Goal: Communication & Community: Answer question/provide support

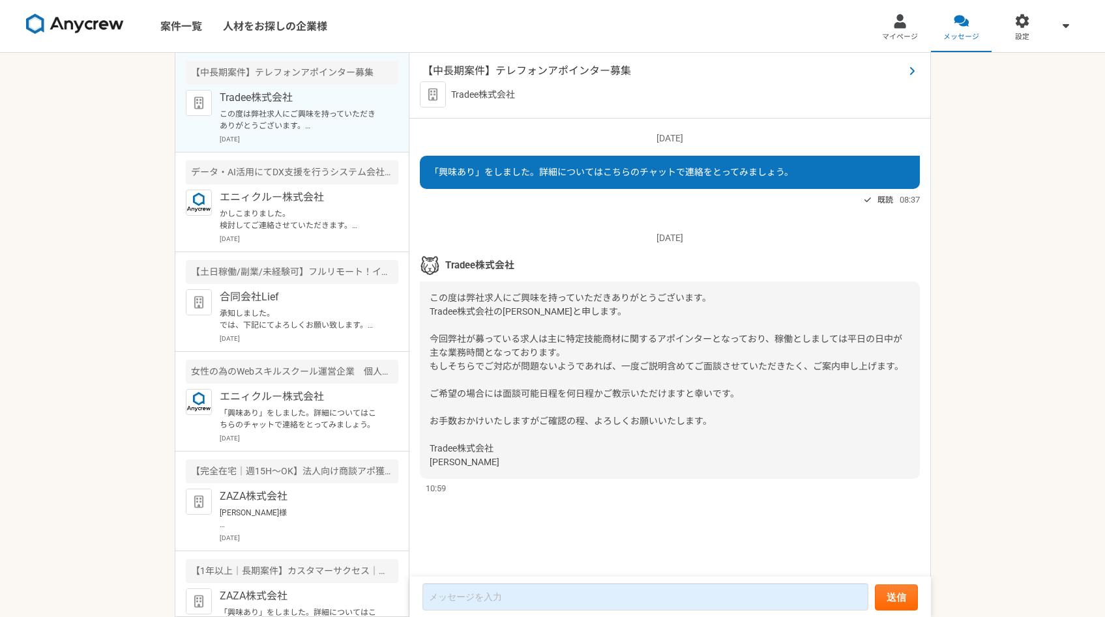
click at [549, 71] on span "【中長期案件】テレフォンアポインター募集" at bounding box center [664, 71] width 482 height 16
click at [291, 309] on p "承知しました。 では、下記にてよろしくお願い致します。 【面接】[PERSON_NAME] [DATE] · 15:00 – 15:30 Google Mee…" at bounding box center [300, 319] width 161 height 23
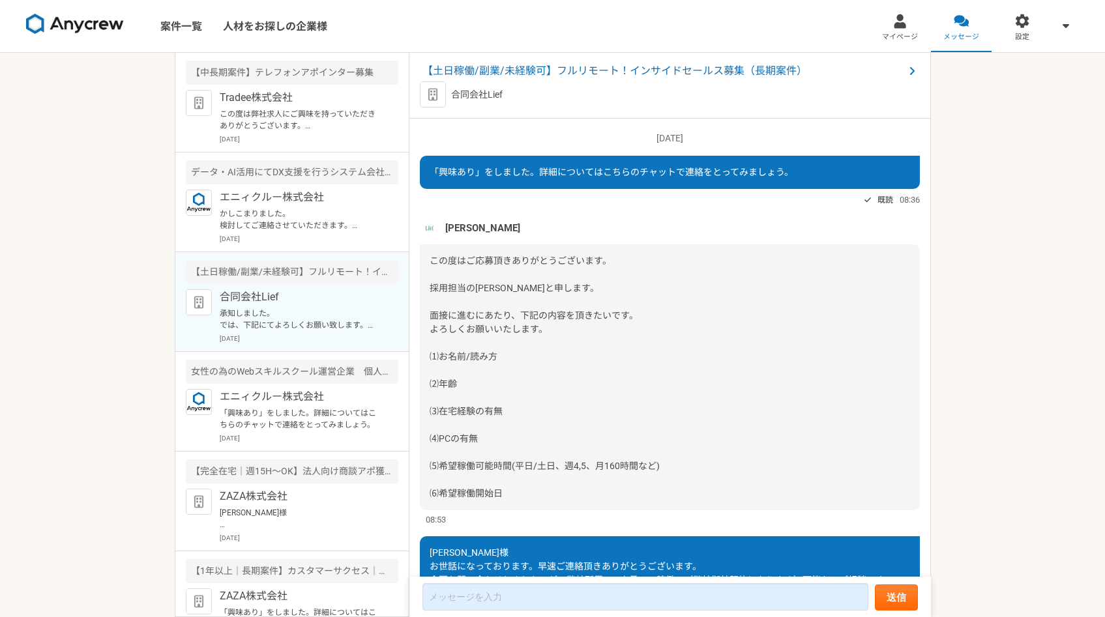
scroll to position [571, 0]
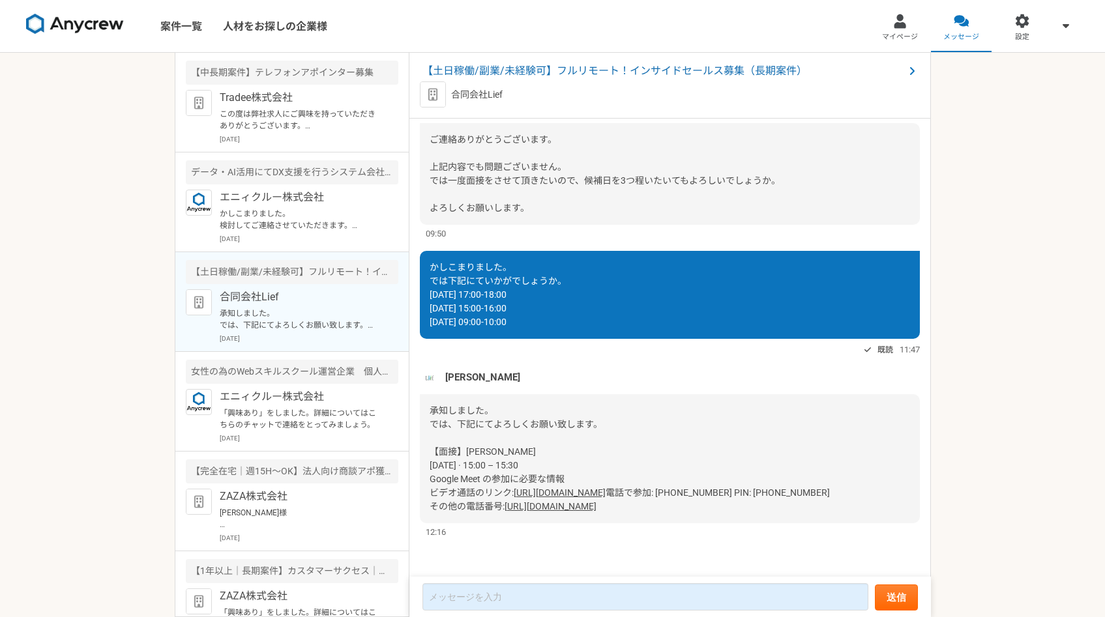
click at [492, 74] on span "【土日稼働/副業/未経験可】フルリモート！インサイドセールス募集（長期案件）" at bounding box center [664, 71] width 482 height 16
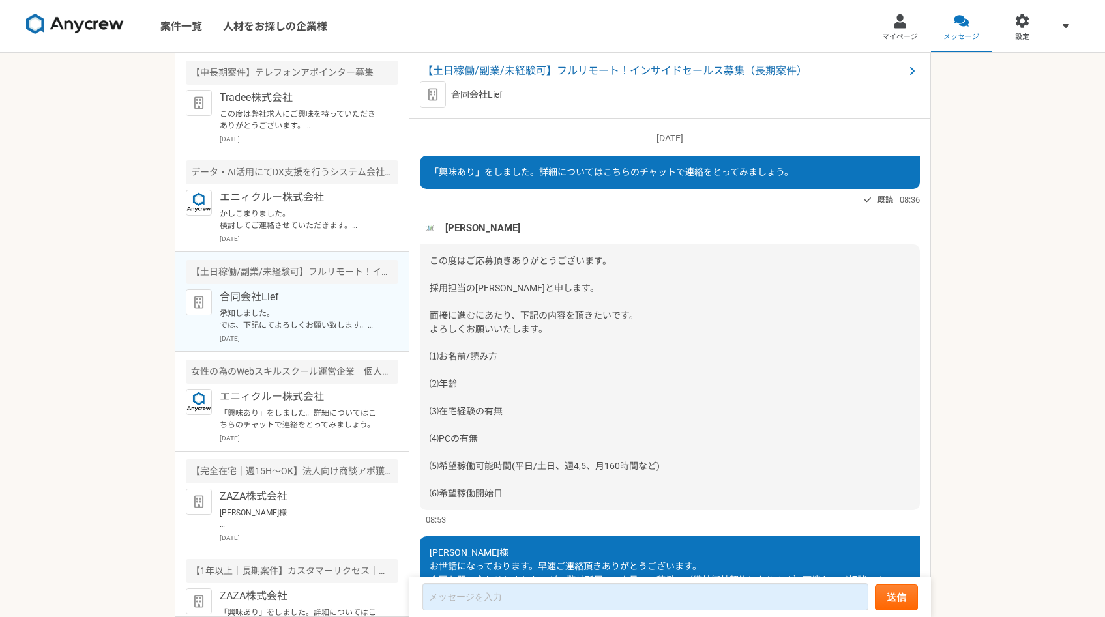
scroll to position [224, 0]
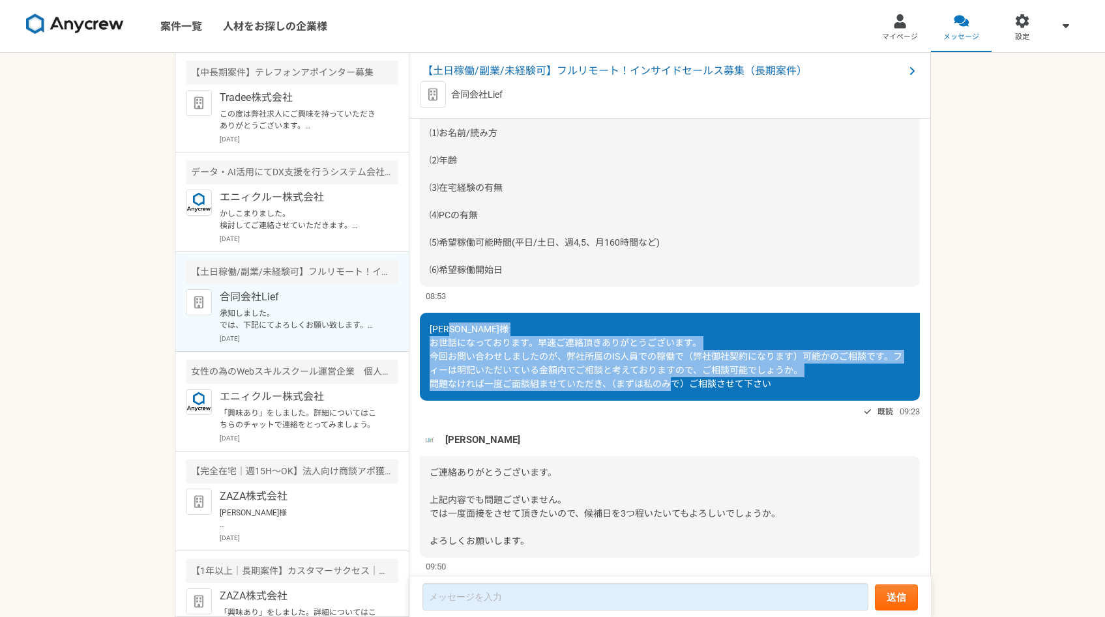
copy span "お世話になっております。早速ご連絡頂きありがとうございます。 今回お問い合わせしましたのが、弊社所属のIS人員での稼働で（弊社御社契約になります）可能かのご相…"
drag, startPoint x: 433, startPoint y: 342, endPoint x: 805, endPoint y: 383, distance: 374.6
click at [805, 383] on div "[PERSON_NAME]様 お世話になっております。早速ご連絡頂きありがとうございます。 今回お問い合わせしましたのが、弊社所属のIS人員での稼働で（弊社御…" at bounding box center [670, 357] width 500 height 88
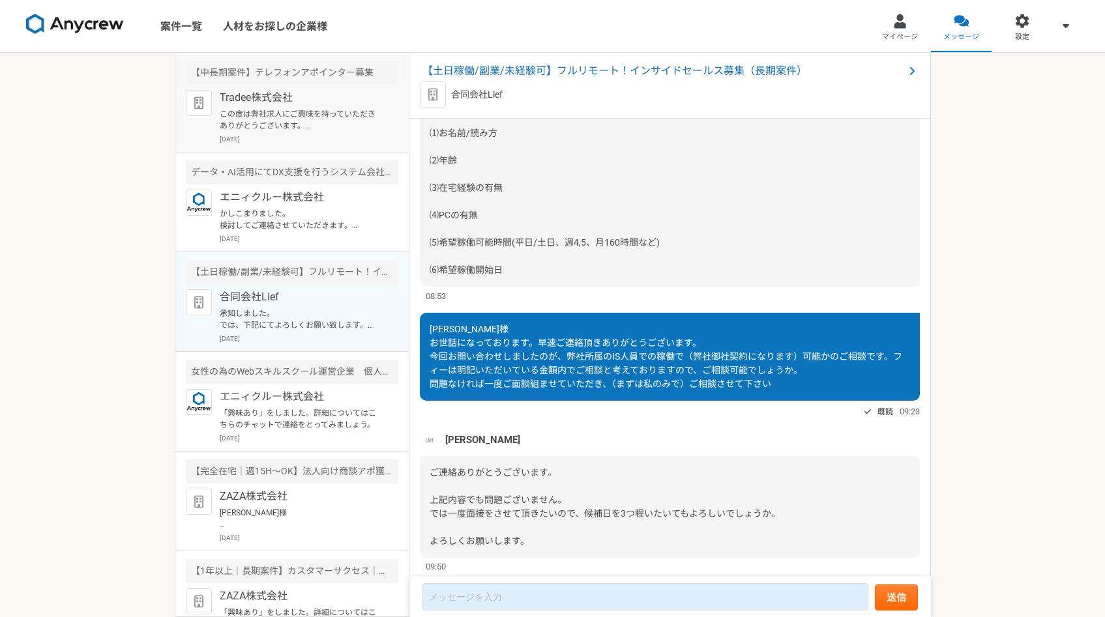
click at [245, 124] on p "この度は弊社求人にご興味を持っていただきありがとうございます。 Tradee株式会社の[PERSON_NAME]と申します。 今回弊社が募っている求人は主に特…" at bounding box center [300, 119] width 161 height 23
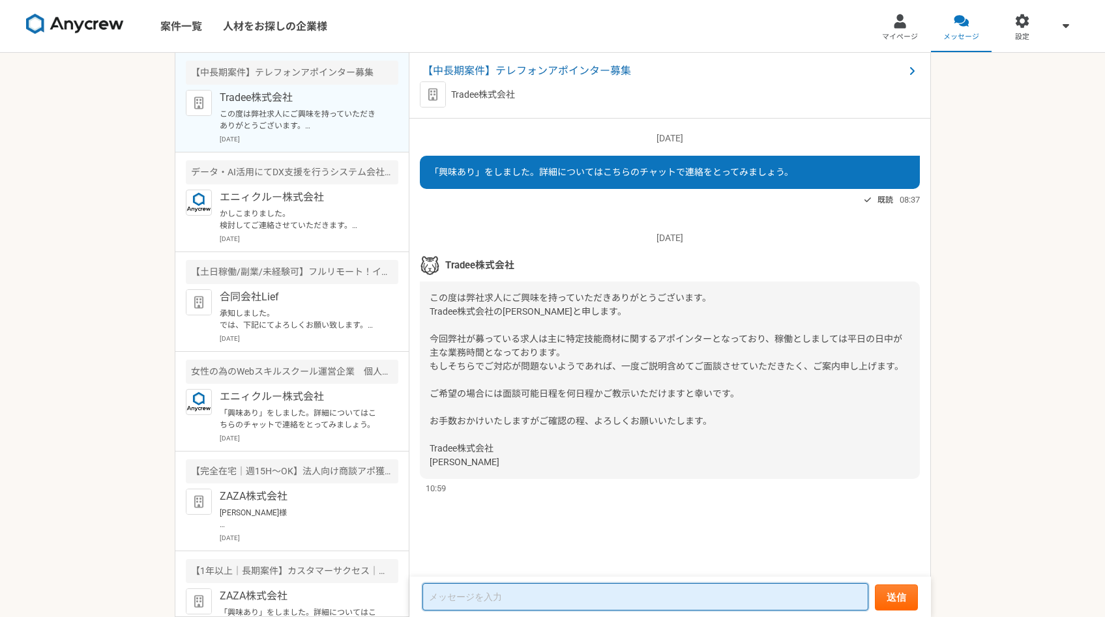
click at [455, 593] on textarea at bounding box center [646, 597] width 446 height 27
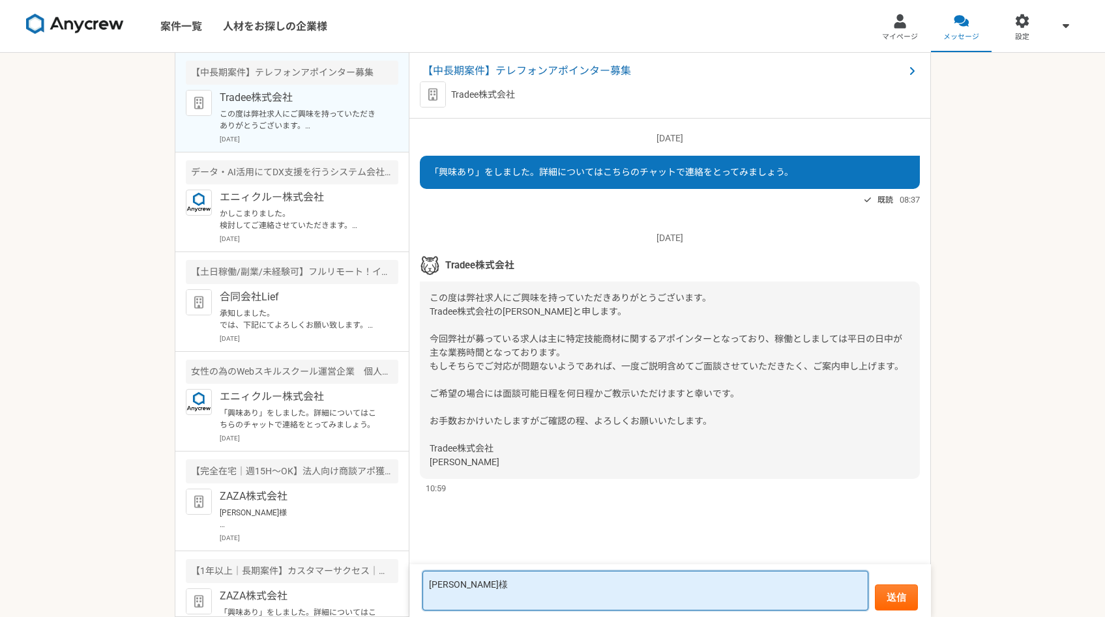
paste textarea "お世話になっております。早速ご連絡頂きありがとうございます。 今回お問い合わせしましたのが、弊社所属のIS人員での稼働で（弊社御社契約になります）可能かのご相…"
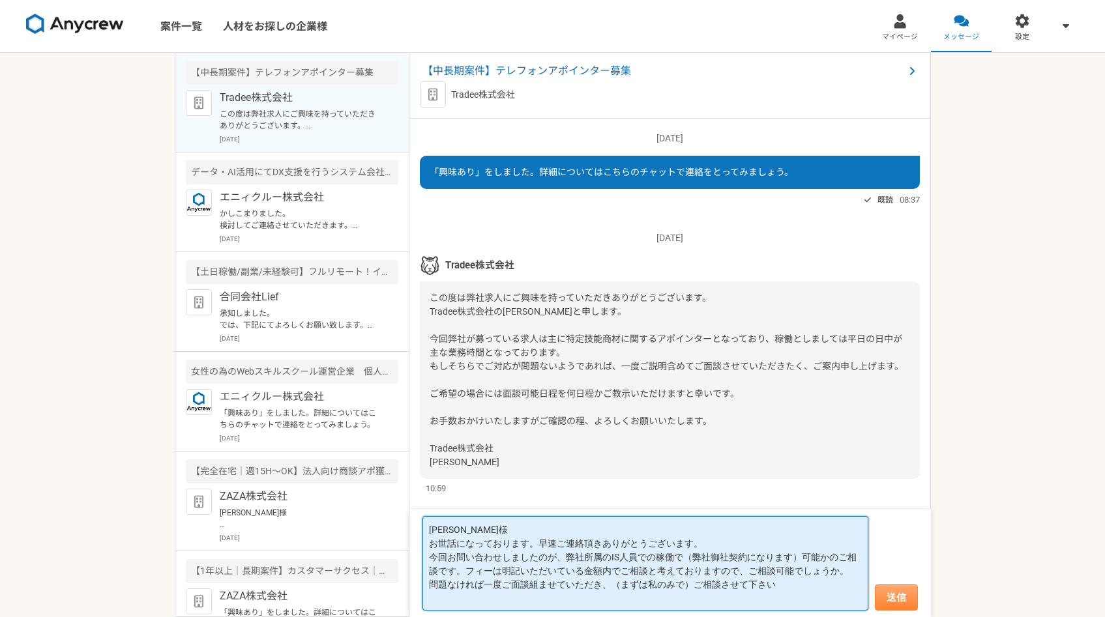
type textarea "[PERSON_NAME]様 お世話になっております。早速ご連絡頂きありがとうございます。 今回お問い合わせしましたのが、弊社所属のIS人員での稼働で（弊社御…"
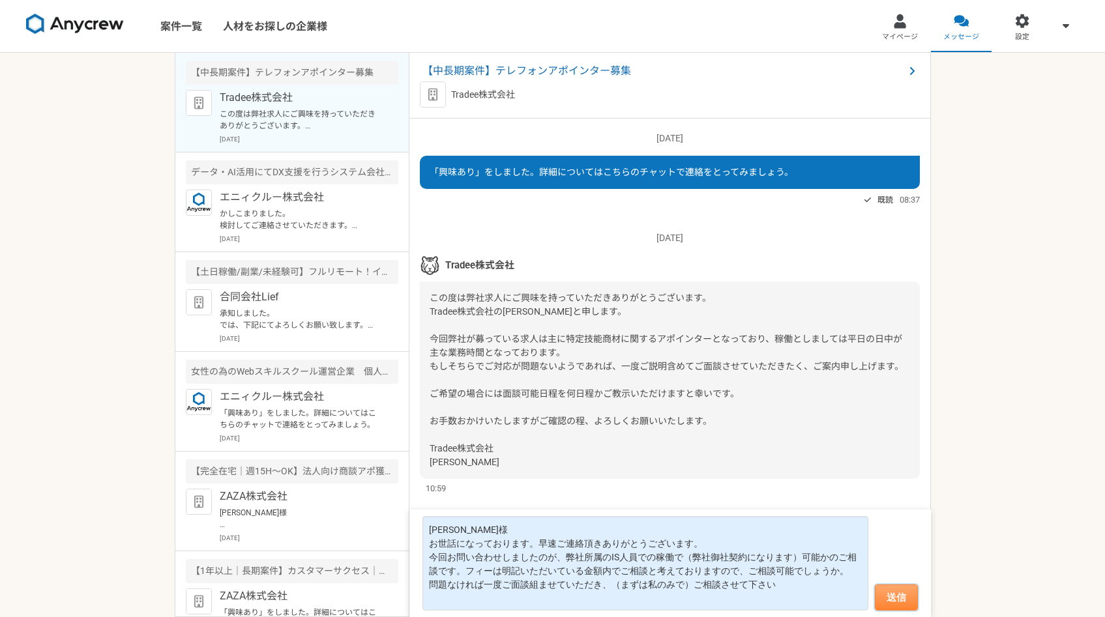
click at [895, 589] on button "送信" at bounding box center [896, 598] width 43 height 26
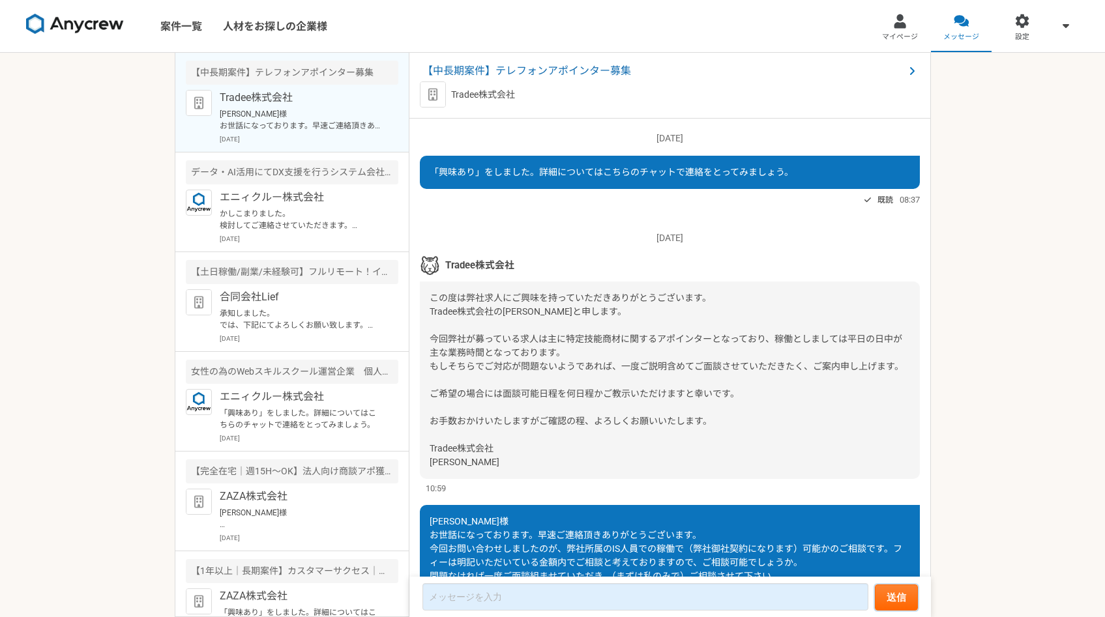
scroll to position [83, 0]
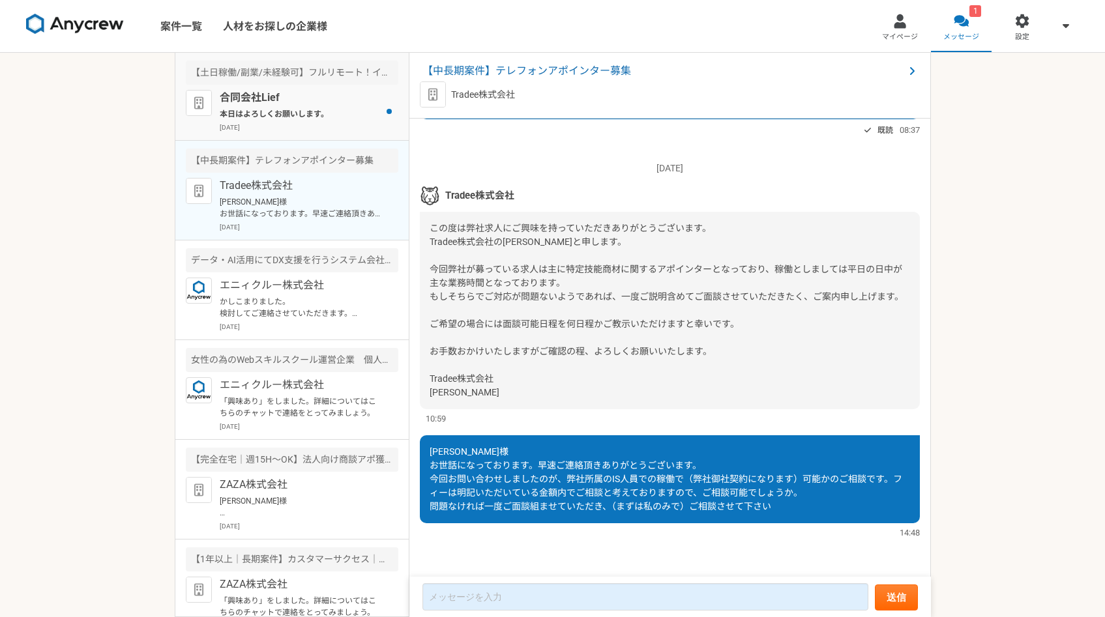
click at [311, 108] on p "本日はよろしくお願いします。" at bounding box center [300, 114] width 161 height 12
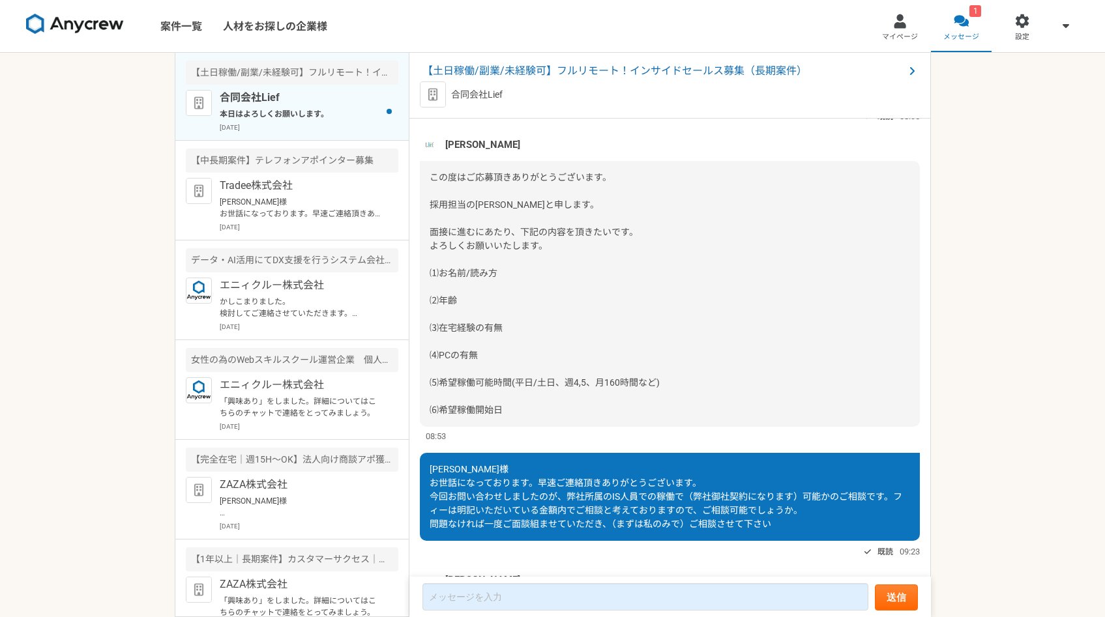
scroll to position [693, 0]
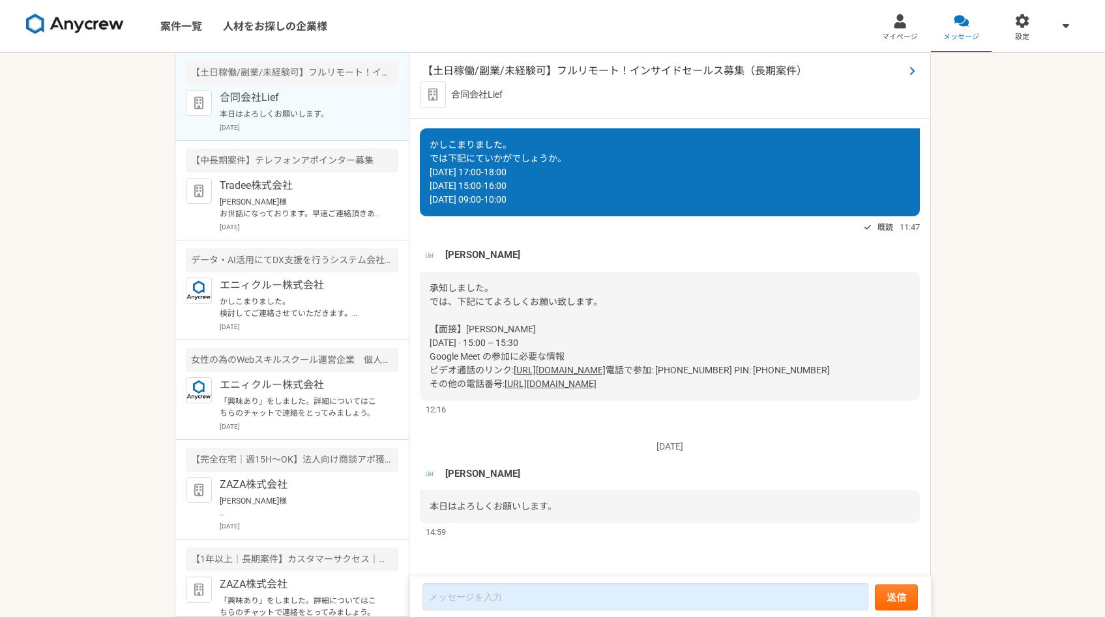
click at [710, 68] on span "【土日稼働/副業/未経験可】フルリモート！インサイドセールス募集（長期案件）" at bounding box center [664, 71] width 482 height 16
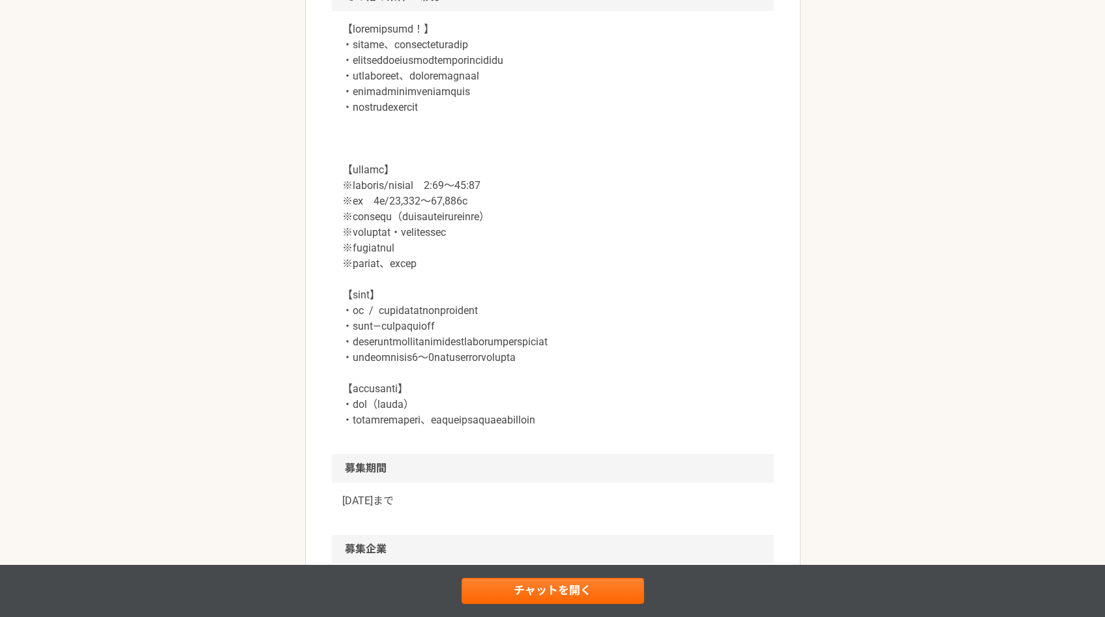
scroll to position [1557, 0]
